Goal: Task Accomplishment & Management: Complete application form

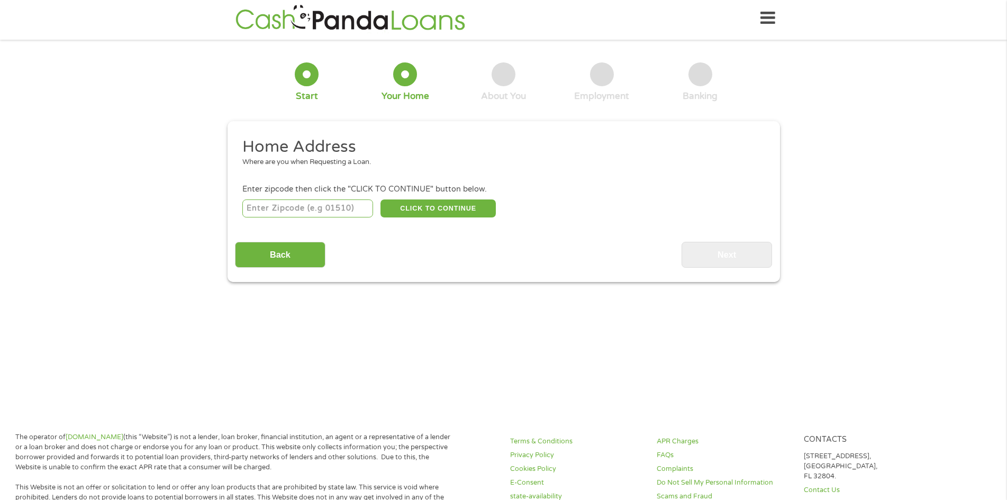
click at [326, 209] on input "number" at bounding box center [307, 208] width 131 height 18
type input "41472"
select select "[US_STATE]"
click at [423, 200] on button "CLICK TO CONTINUE" at bounding box center [437, 208] width 115 height 18
type input "41472"
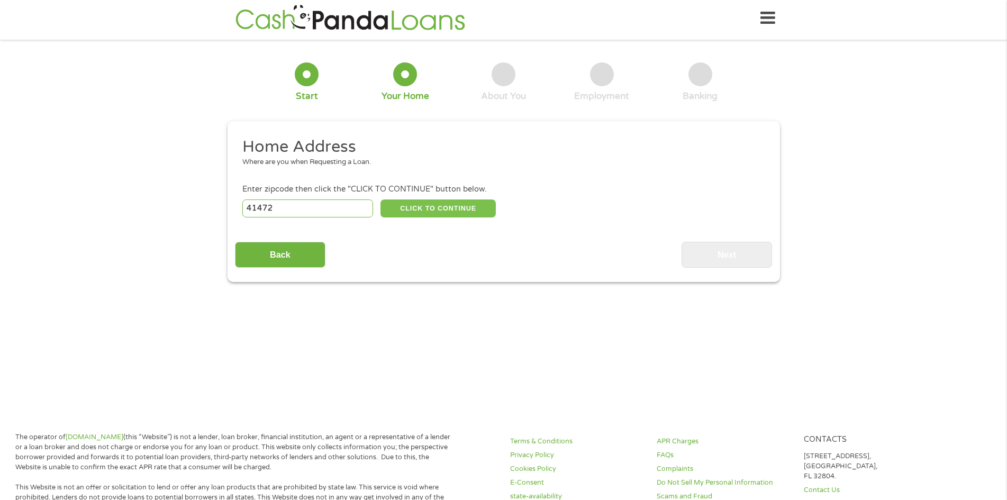
type input "West Liberty"
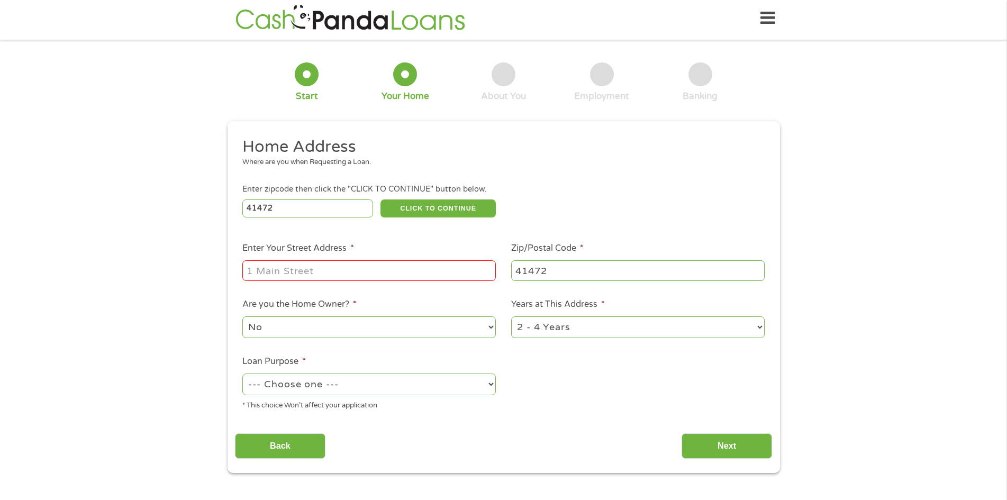
click at [339, 257] on li "Enter Your Street Address *" at bounding box center [369, 262] width 269 height 41
click at [336, 266] on input "Enter Your Street Address *" at bounding box center [368, 270] width 253 height 20
type input "[STREET_ADDRESS]"
click at [382, 382] on select "--- Choose one --- Pay Bills Debt Consolidation Home Improvement Major Purchase…" at bounding box center [368, 384] width 253 height 22
select select "shorttermcash"
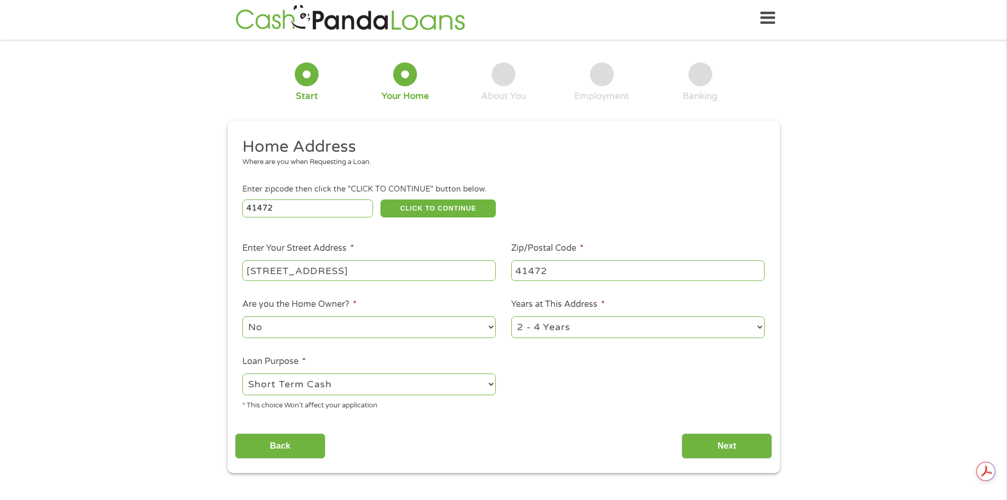
click at [242, 373] on select "--- Choose one --- Pay Bills Debt Consolidation Home Improvement Major Purchase…" at bounding box center [368, 384] width 253 height 22
click at [592, 333] on select "1 Year or less 1 - 2 Years 2 - 4 Years Over 4 Years" at bounding box center [637, 327] width 253 height 22
select select "60months"
click at [511, 316] on select "1 Year or less 1 - 2 Years 2 - 4 Years Over 4 Years" at bounding box center [637, 327] width 253 height 22
click at [748, 446] on input "Next" at bounding box center [726, 446] width 90 height 26
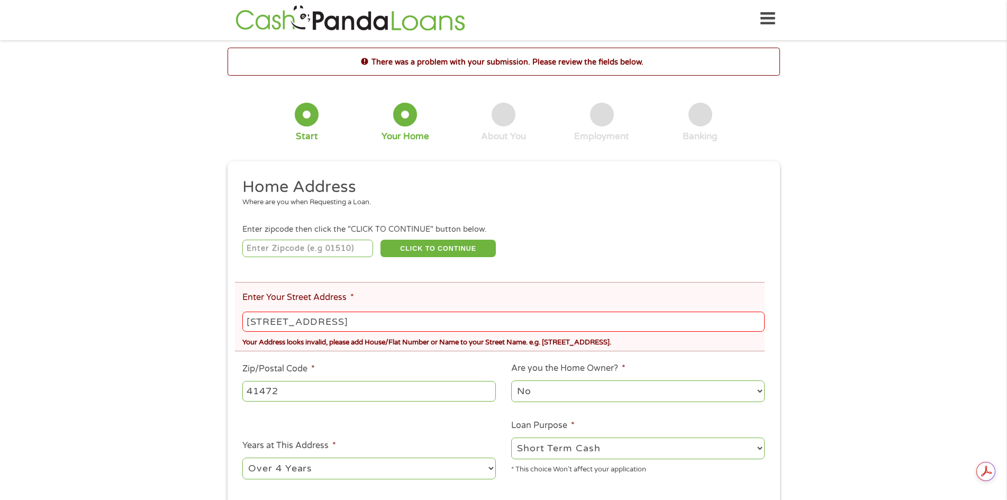
click at [358, 322] on input "[STREET_ADDRESS]" at bounding box center [503, 322] width 522 height 20
type input "41472"
drag, startPoint x: 317, startPoint y: 326, endPoint x: 275, endPoint y: 324, distance: 42.4
click at [275, 324] on input "[STREET_ADDRESS]" at bounding box center [503, 322] width 522 height 20
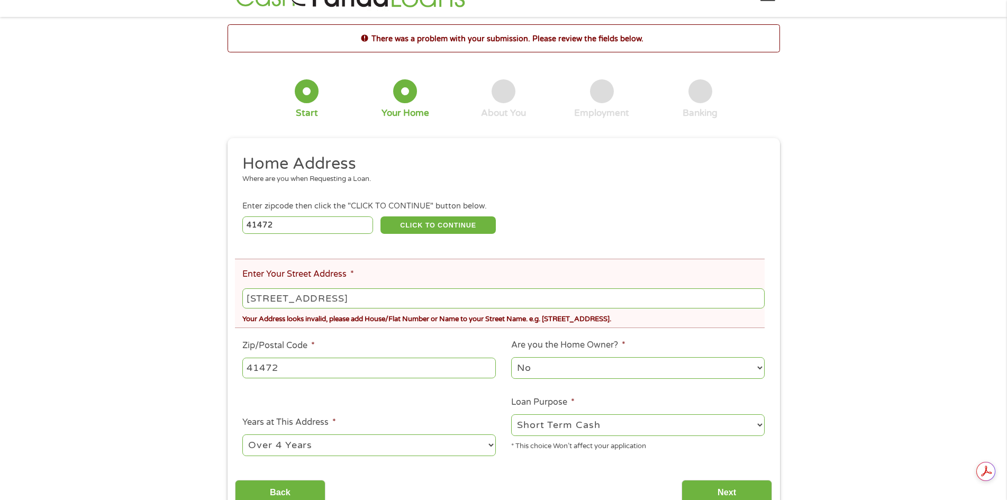
scroll to position [214, 0]
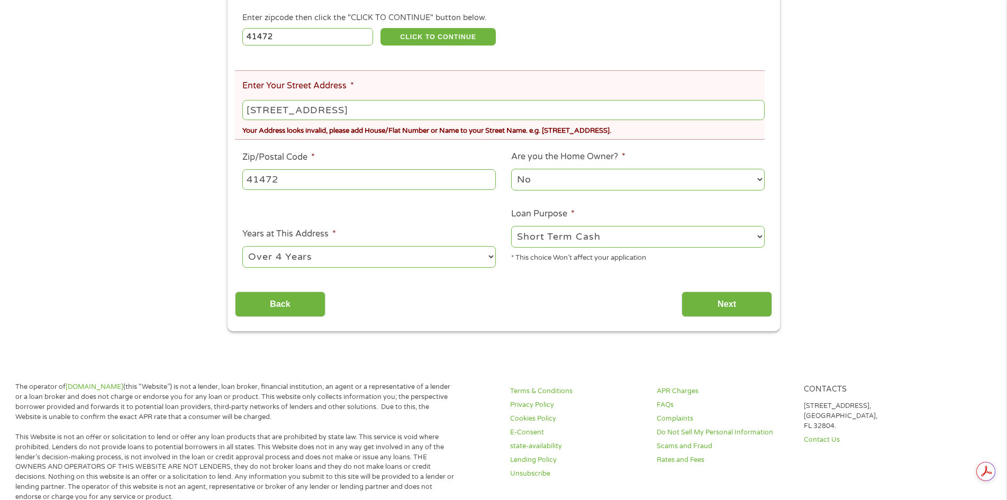
type input "[STREET_ADDRESS]"
click at [723, 317] on div "This field is hidden when viewing the form gclid EAIaIQobChMIyPatwaiQkAMVLHF_AB…" at bounding box center [503, 140] width 552 height 381
click at [723, 311] on input "Next" at bounding box center [726, 304] width 90 height 26
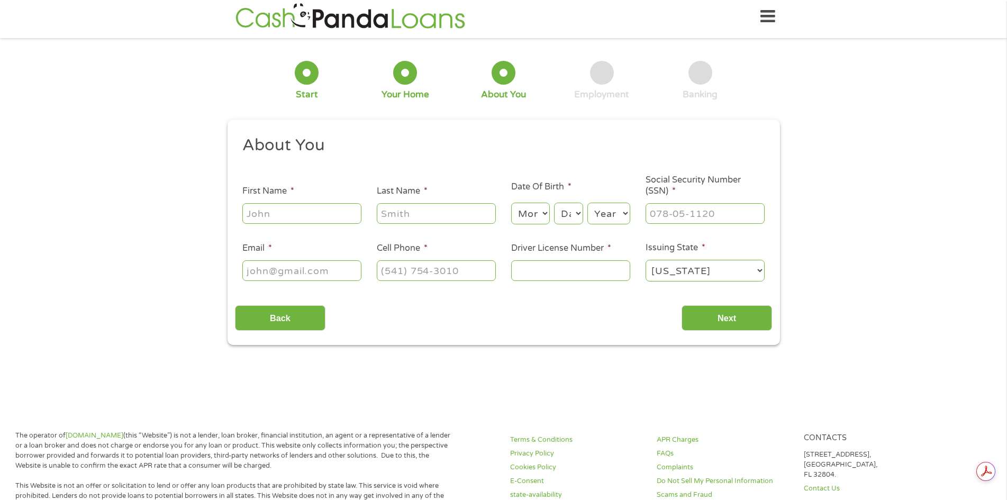
scroll to position [0, 0]
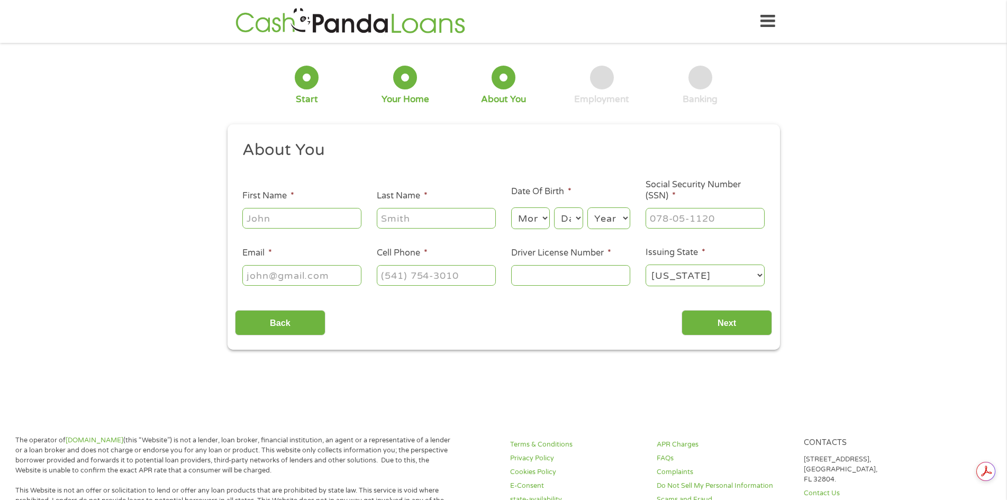
click at [272, 223] on input "First Name *" at bounding box center [301, 218] width 119 height 20
type input "[PERSON_NAME]"
type input "[PHONE_NUMBER]"
click at [538, 222] on select "Month 1 2 3 4 5 6 7 8 9 10 11 12" at bounding box center [530, 218] width 39 height 22
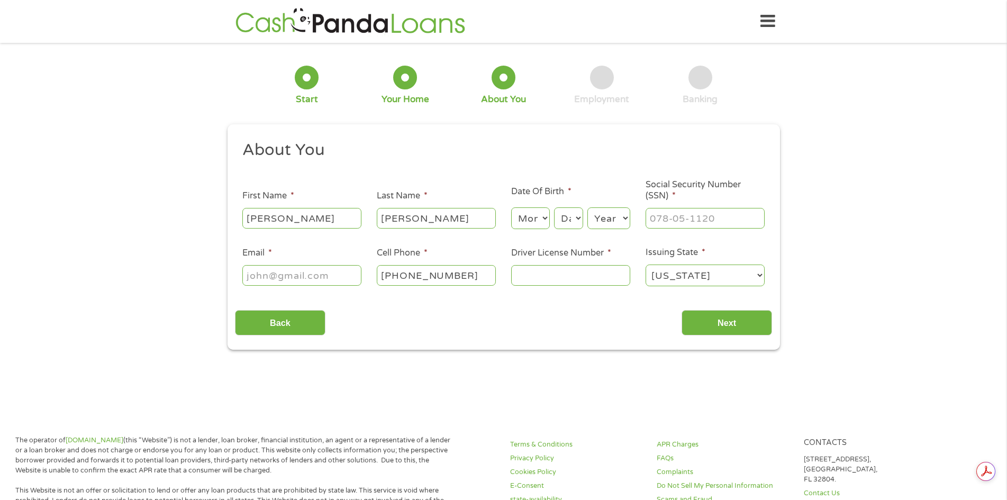
select select "8"
click at [511, 207] on select "Month 1 2 3 4 5 6 7 8 9 10 11 12" at bounding box center [530, 218] width 39 height 22
click at [569, 224] on select "Day 1 2 3 4 5 6 7 8 9 10 11 12 13 14 15 16 17 18 19 20 21 22 23 24 25 26 27 28 …" at bounding box center [568, 218] width 29 height 22
select select "31"
click at [554, 207] on select "Day 1 2 3 4 5 6 7 8 9 10 11 12 13 14 15 16 17 18 19 20 21 22 23 24 25 26 27 28 …" at bounding box center [568, 218] width 29 height 22
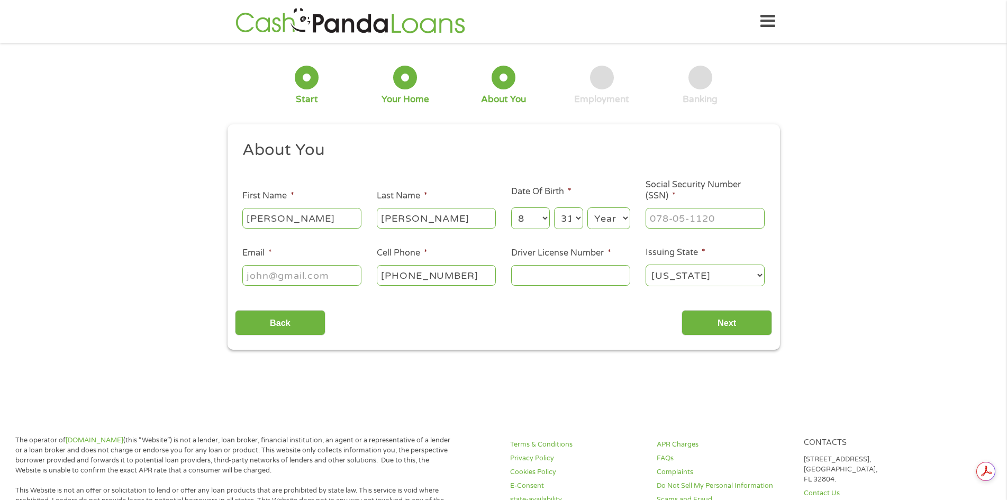
click at [616, 222] on select "Year [DATE] 2006 2005 2004 2003 2002 2001 2000 1999 1998 1997 1996 1995 1994 19…" at bounding box center [608, 218] width 43 height 22
select select "1982"
click at [587, 207] on select "Year [DATE] 2006 2005 2004 2003 2002 2001 2000 1999 1998 1997 1996 1995 1994 19…" at bounding box center [608, 218] width 43 height 22
click at [666, 202] on li "Social Security Number (SSN) *" at bounding box center [704, 204] width 134 height 51
click at [664, 209] on input "___-__-____" at bounding box center [704, 218] width 119 height 20
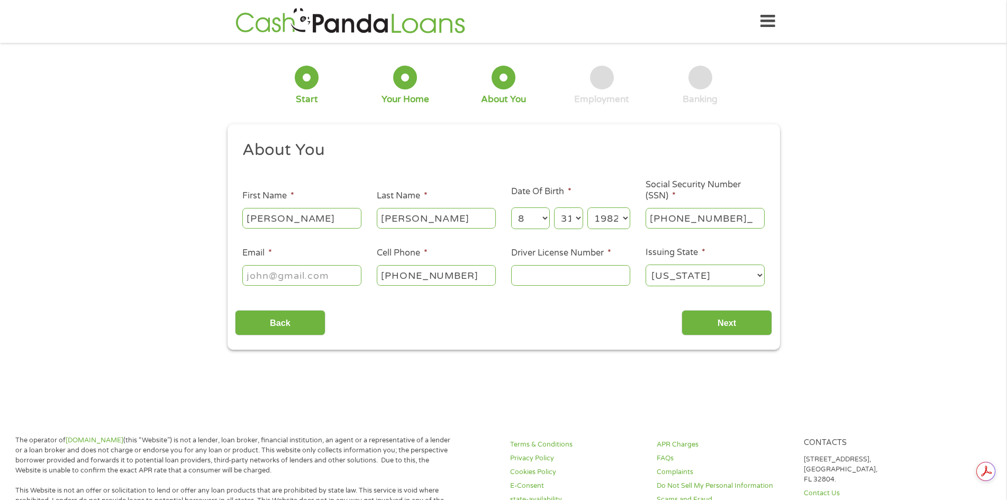
type input "379-98-4048"
click at [266, 279] on input "Email *" at bounding box center [301, 275] width 119 height 20
type input "[EMAIL_ADDRESS][DOMAIN_NAME]"
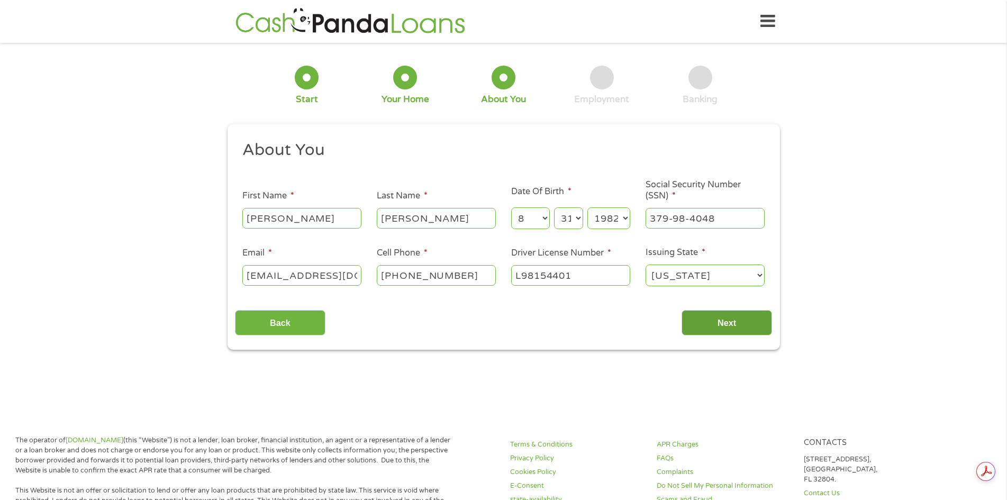
type input "L98154401"
click at [722, 321] on input "Next" at bounding box center [726, 323] width 90 height 26
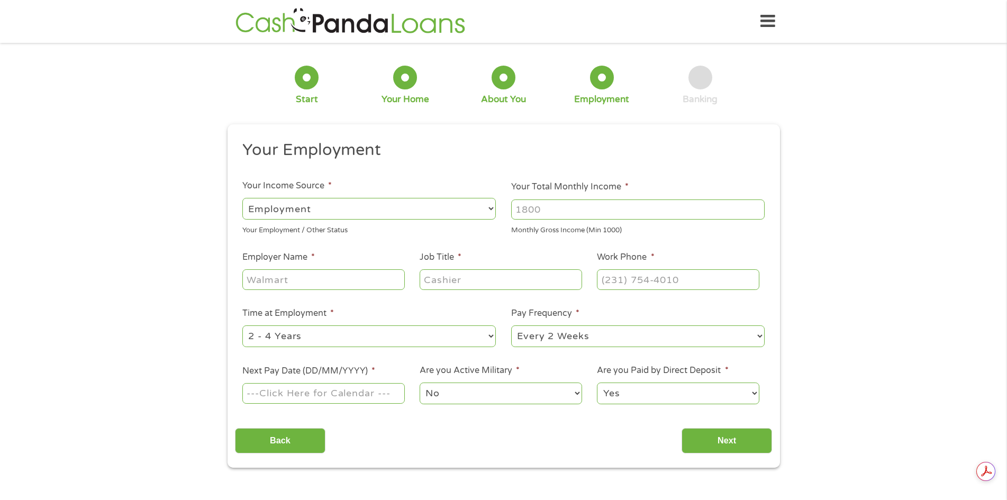
scroll to position [3, 0]
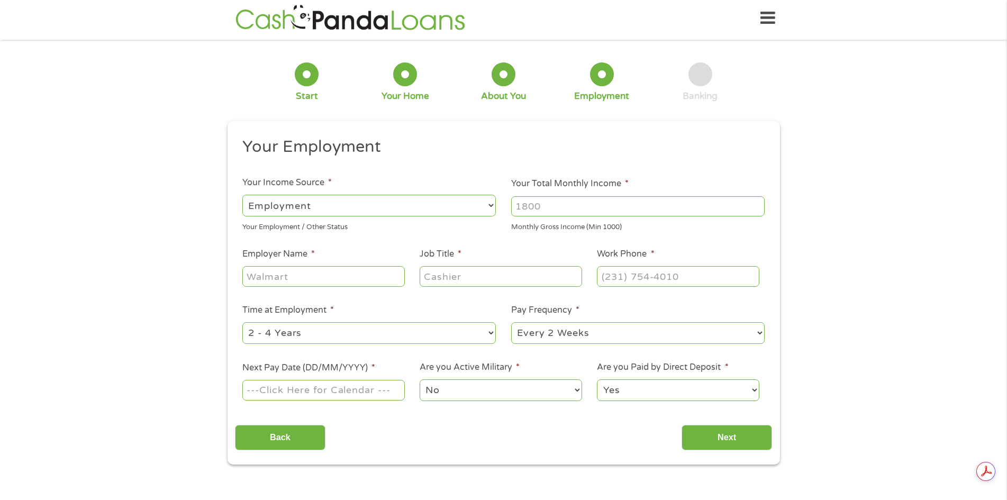
click at [316, 207] on select "--- Choose one --- Employment [DEMOGRAPHIC_DATA] Benefits" at bounding box center [368, 206] width 253 height 22
click at [557, 205] on input "Your Total Monthly Income *" at bounding box center [637, 206] width 253 height 20
type input "2500"
click at [283, 281] on input "Employer Name *" at bounding box center [323, 276] width 162 height 20
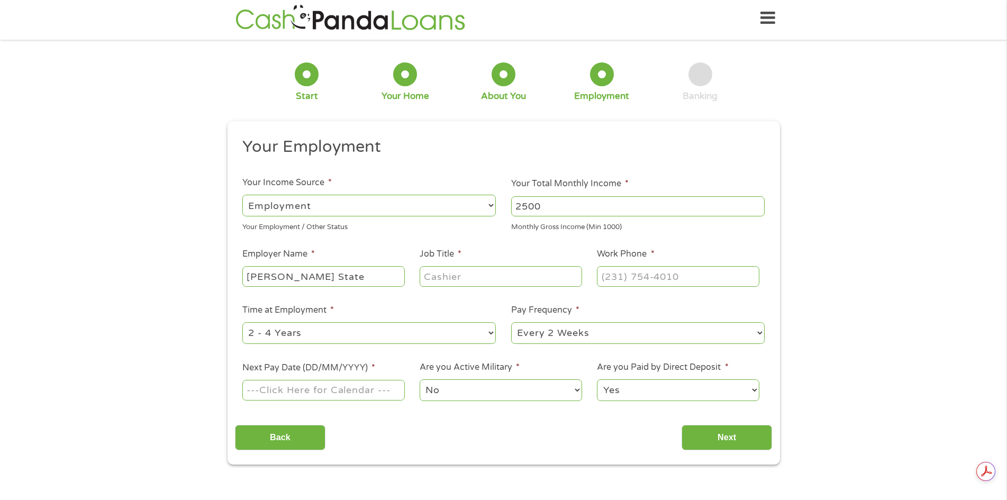
type input "[PERSON_NAME] State"
type input "Instructor"
type input "[PHONE_NUMBER]"
click at [398, 324] on select "--- Choose one --- 1 Year or less 1 - 2 Years 2 - 4 Years Over 4 Years" at bounding box center [368, 333] width 253 height 22
select select "60months"
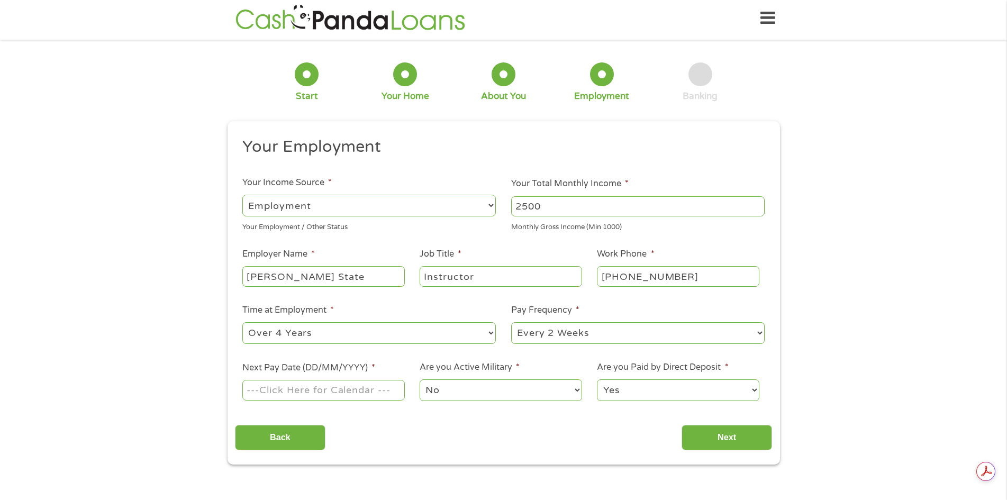
click at [242, 322] on select "--- Choose one --- 1 Year or less 1 - 2 Years 2 - 4 Years Over 4 Years" at bounding box center [368, 333] width 253 height 22
click at [554, 335] on select "--- Choose one --- Every 2 Weeks Every Week Monthly Semi-Monthly" at bounding box center [637, 333] width 253 height 22
select select "semimonthly"
click at [511, 322] on select "--- Choose one --- Every 2 Weeks Every Week Monthly Semi-Monthly" at bounding box center [637, 333] width 253 height 22
click at [369, 395] on input "Next Pay Date (DD/MM/YYYY) *" at bounding box center [323, 390] width 162 height 20
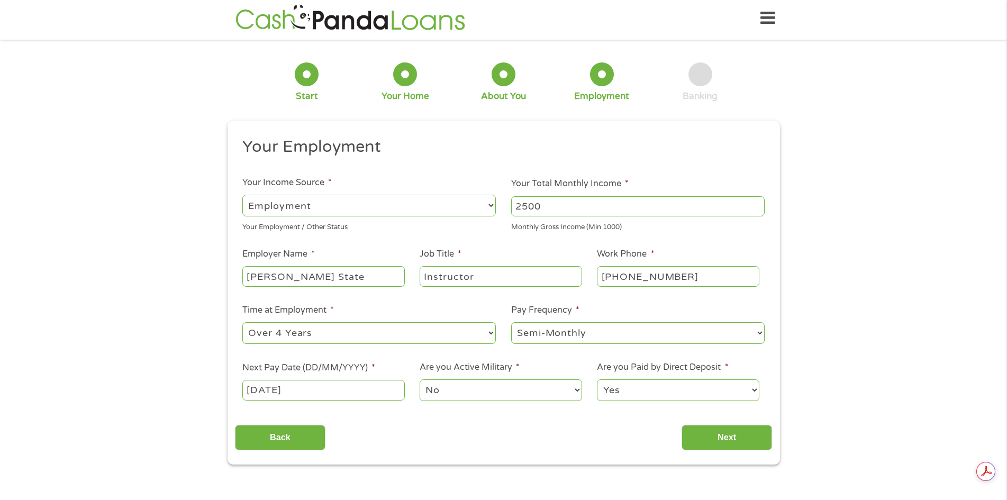
click at [315, 385] on input "[DATE]" at bounding box center [323, 390] width 162 height 20
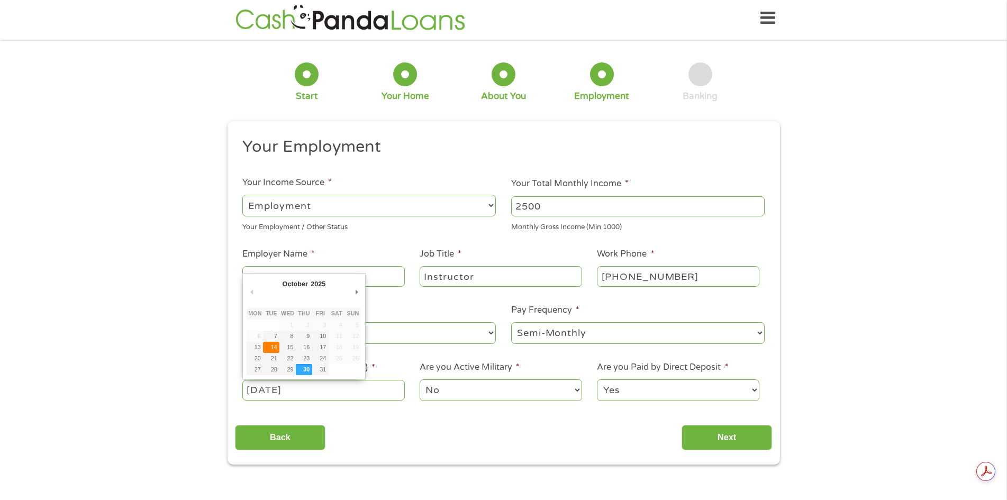
type input "[DATE]"
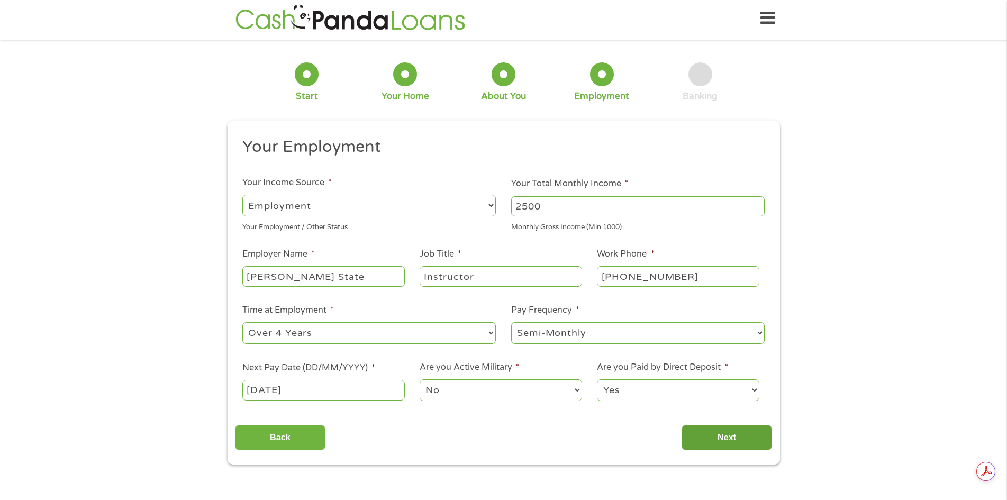
click at [740, 449] on input "Next" at bounding box center [726, 438] width 90 height 26
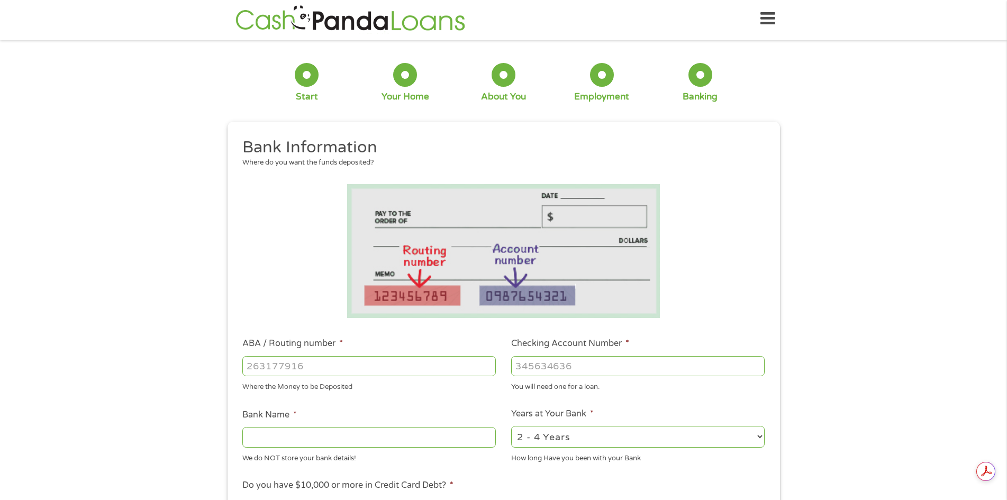
scroll to position [0, 0]
click at [285, 358] on input "ABA / Routing number *" at bounding box center [368, 366] width 253 height 20
type input "091000022"
type input "US BANK NA"
type input "091000022"
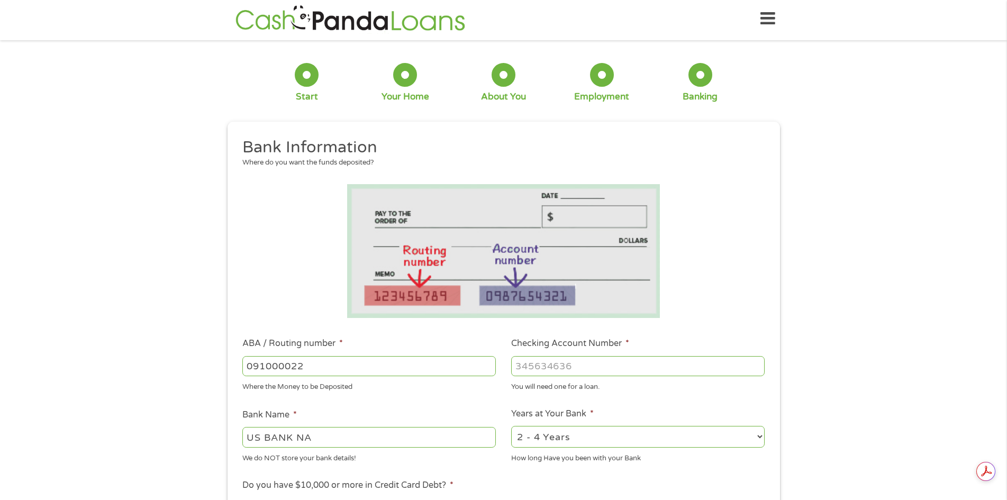
click at [542, 370] on input "Checking Account Number *" at bounding box center [637, 366] width 253 height 20
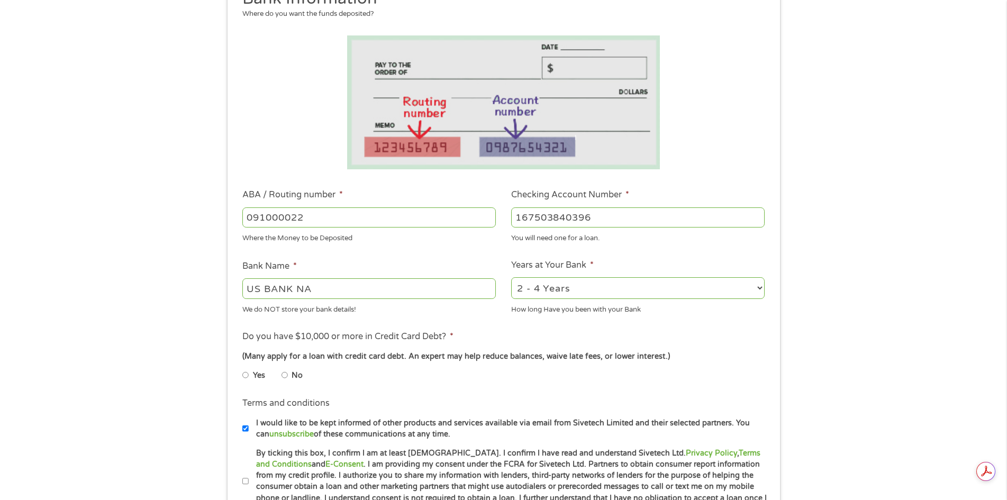
scroll to position [161, 0]
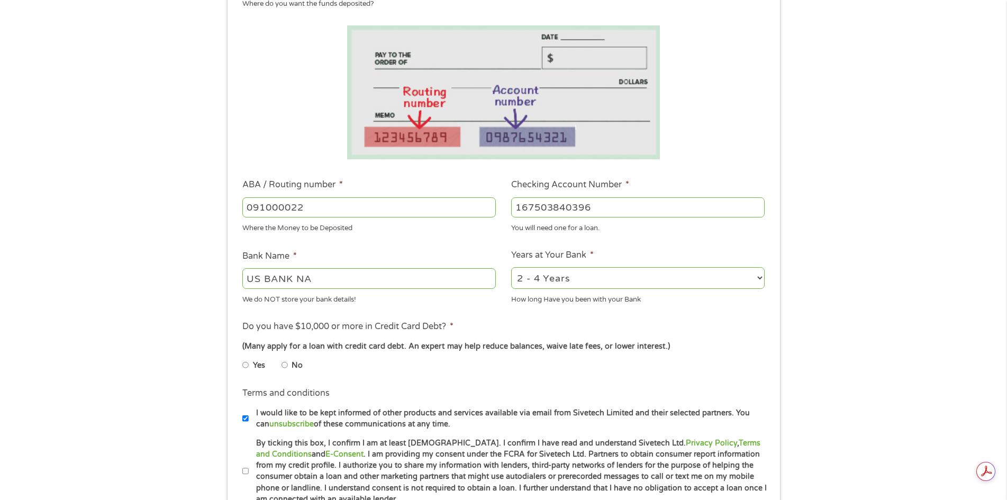
type input "167503840396"
click at [286, 366] on input "No" at bounding box center [284, 364] width 6 height 17
radio input "true"
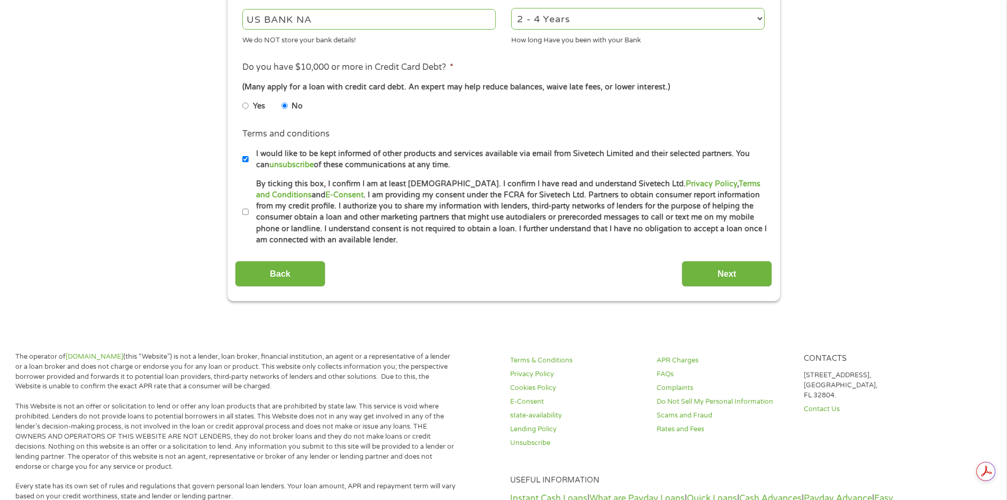
scroll to position [426, 0]
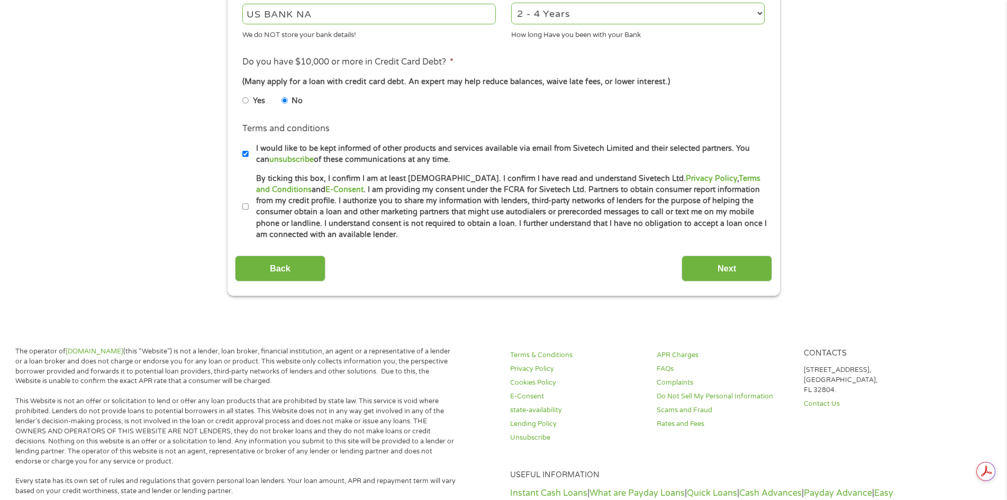
click at [242, 208] on li "Terms and conditions * By ticking this box, I confirm I am at least [DEMOGRAPHI…" at bounding box center [503, 207] width 537 height 68
click at [244, 207] on input "By ticking this box, I confirm I am at least [DEMOGRAPHIC_DATA]. I confirm I ha…" at bounding box center [245, 206] width 6 height 17
checkbox input "true"
click at [741, 264] on input "Next" at bounding box center [726, 268] width 90 height 26
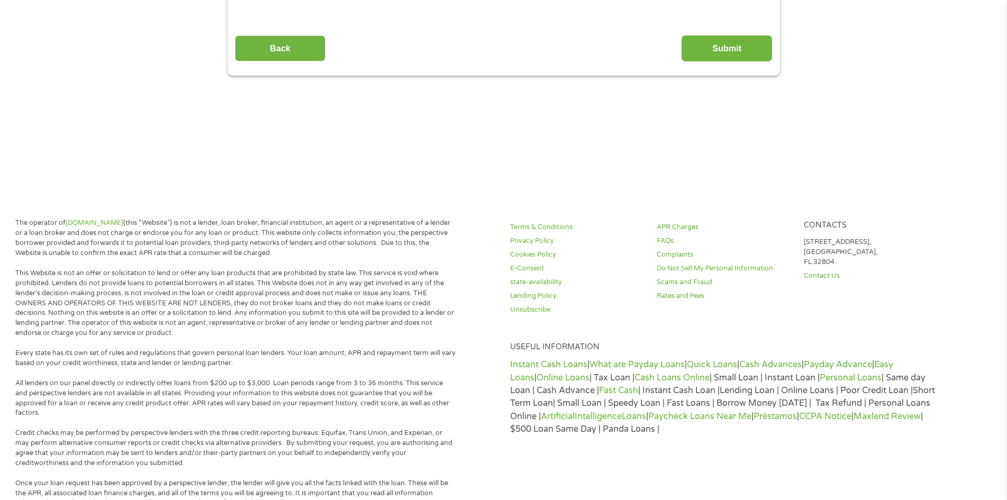
scroll to position [0, 0]
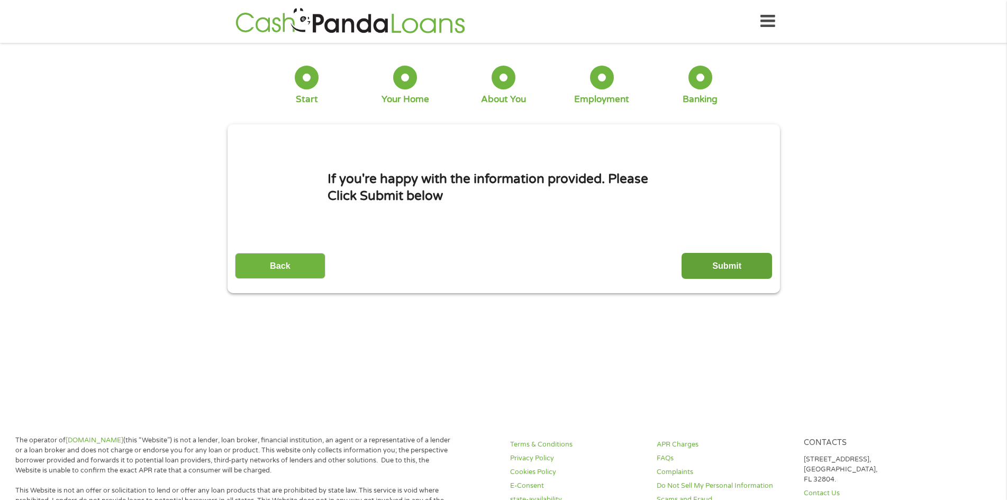
click at [735, 259] on input "Submit" at bounding box center [726, 266] width 90 height 26
